Goal: Information Seeking & Learning: Learn about a topic

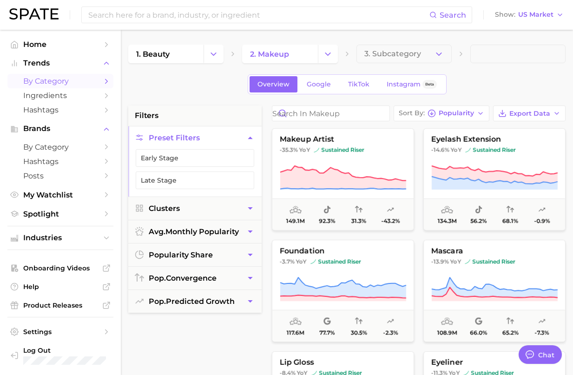
click at [6, 372] on nav "Home Trends by Category Ingredients Hashtags Brands by Category Hashtags Posts …" at bounding box center [60, 202] width 121 height 345
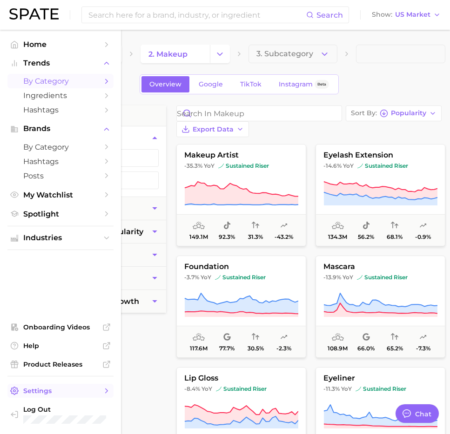
scroll to position [0, 1]
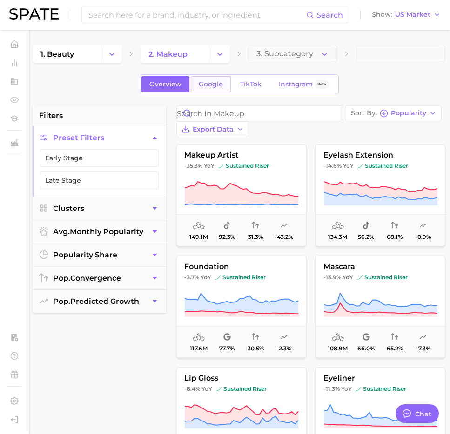
click at [201, 87] on span "Google" at bounding box center [211, 84] width 24 height 8
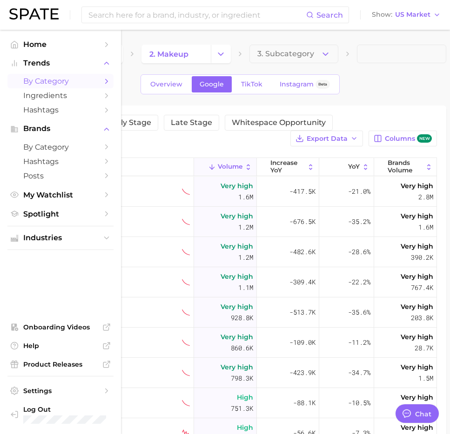
type textarea "x"
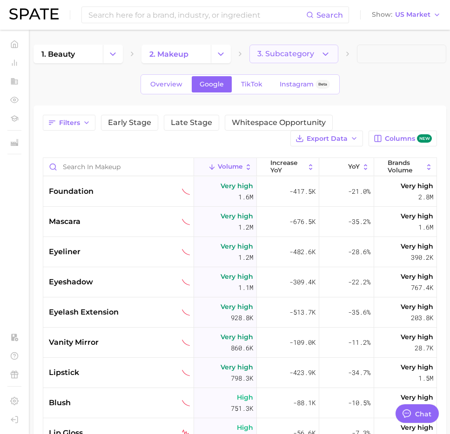
click at [265, 55] on span "3. Subcategory" at bounding box center [285, 54] width 57 height 8
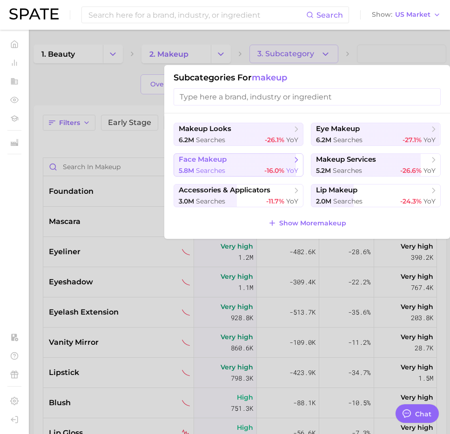
click at [259, 166] on div "5.8m searches -16.0% YoY" at bounding box center [238, 170] width 119 height 9
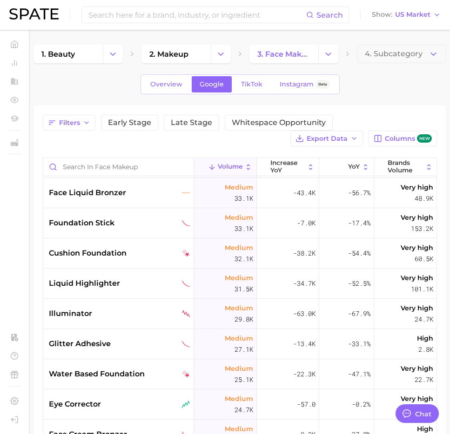
scroll to position [938, 0]
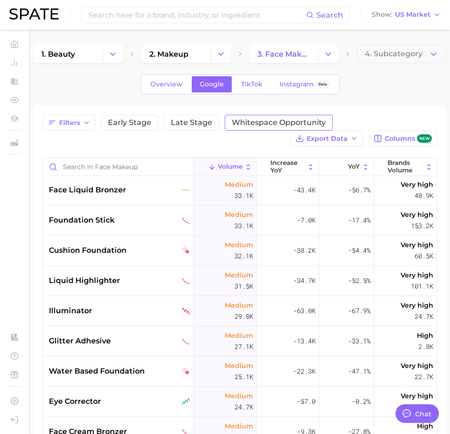
click at [273, 121] on span "Whitespace Opportunity" at bounding box center [279, 122] width 94 height 7
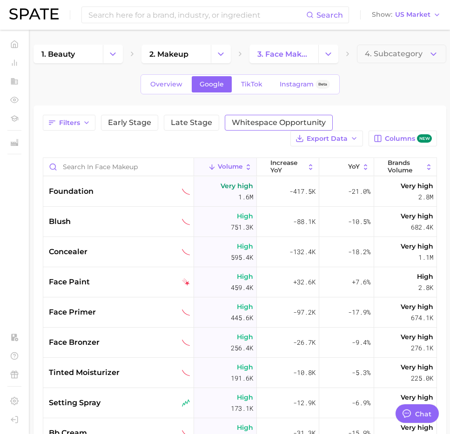
click at [285, 119] on span "Whitespace Opportunity" at bounding box center [279, 122] width 94 height 7
